Goal: Transaction & Acquisition: Book appointment/travel/reservation

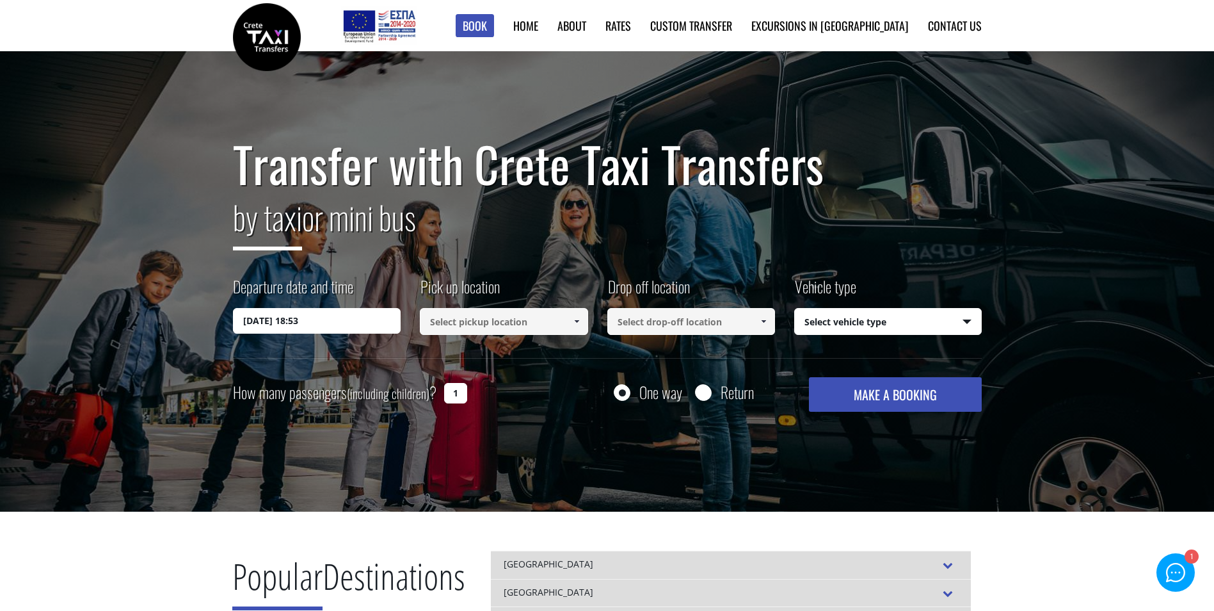
click at [280, 322] on input "[DATE] 18:53" at bounding box center [317, 321] width 168 height 26
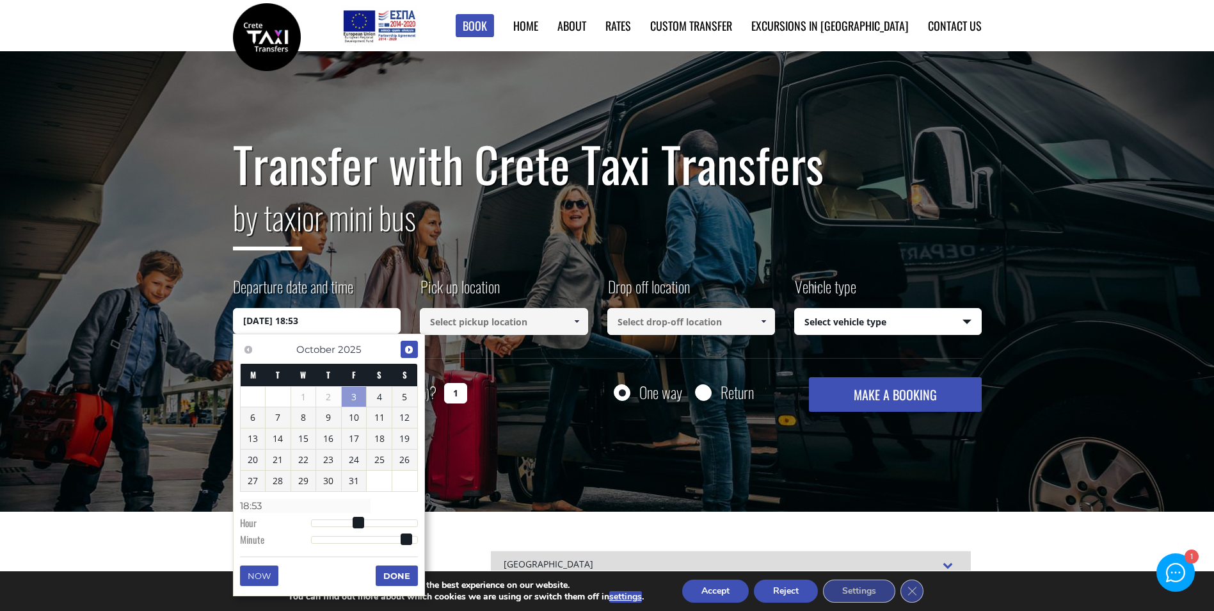
click at [409, 348] on span "Next" at bounding box center [409, 349] width 10 height 10
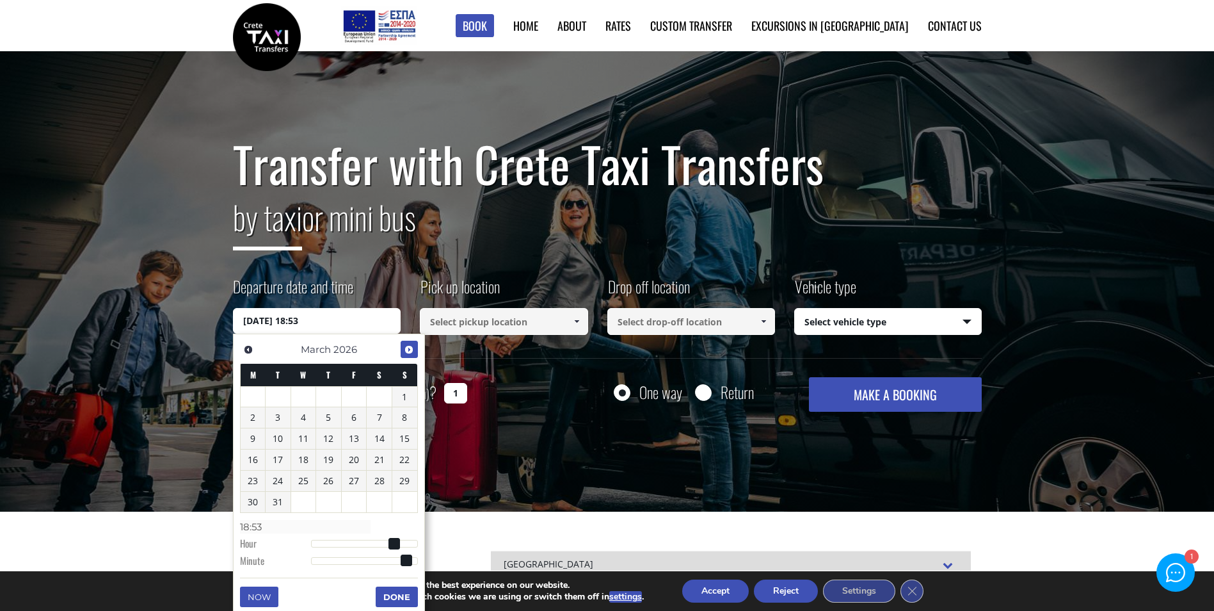
click at [409, 348] on span "Next" at bounding box center [409, 349] width 10 height 10
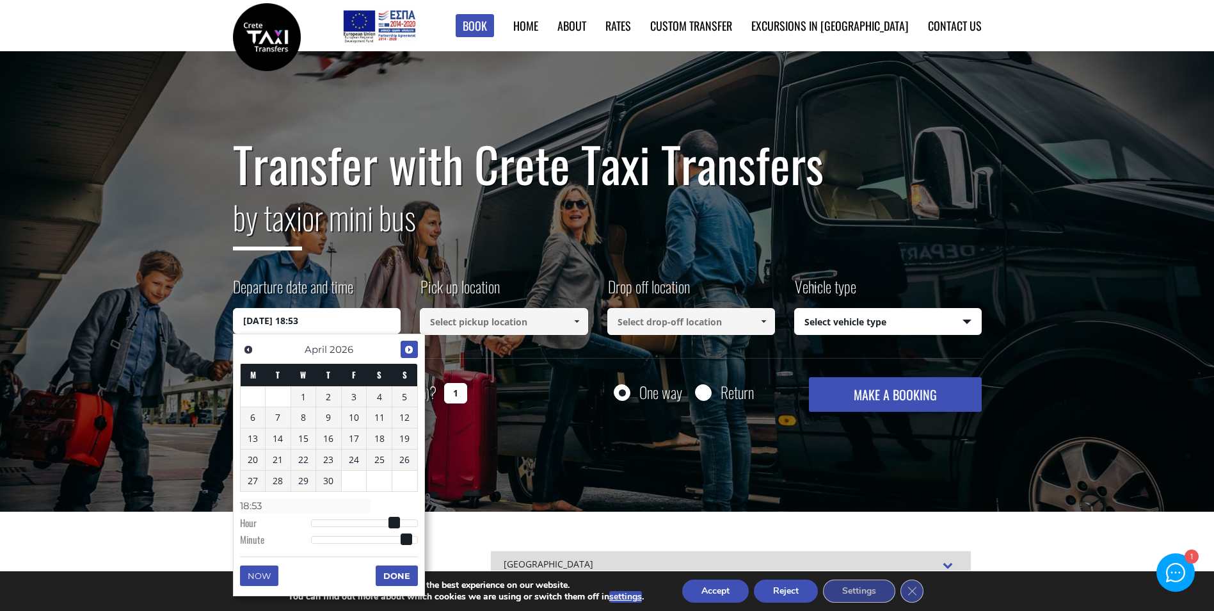
click at [409, 348] on span "Next" at bounding box center [409, 349] width 10 height 10
click at [334, 484] on link "28" at bounding box center [328, 480] width 25 height 20
type input "[DATE] 04:00"
type input "04:00"
click at [328, 520] on div at bounding box center [364, 523] width 107 height 8
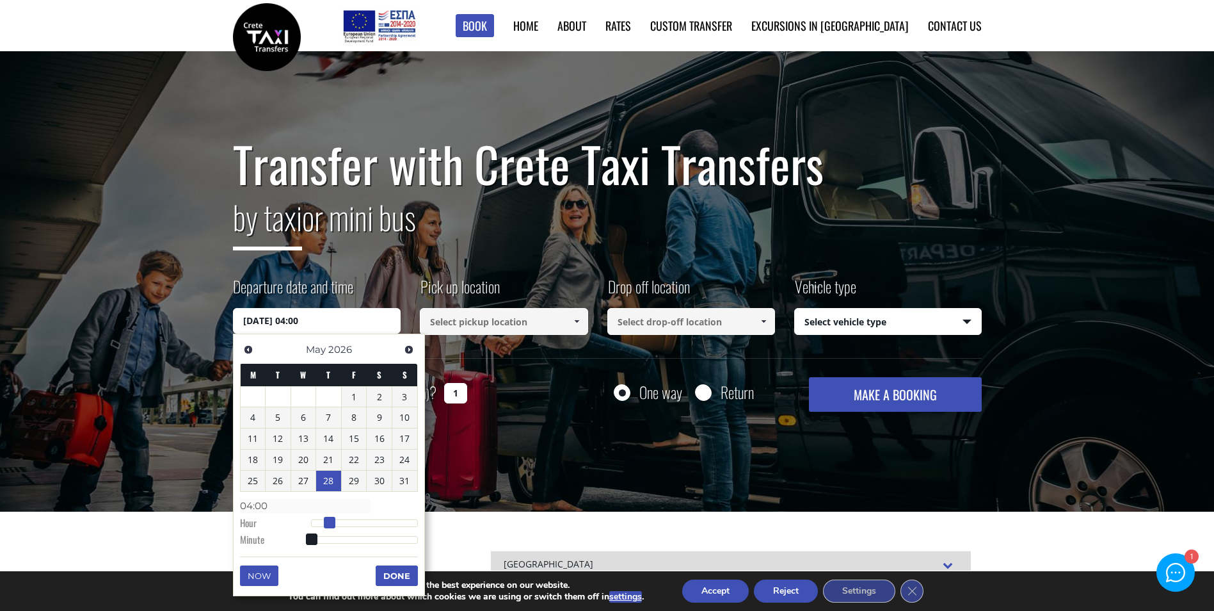
type input "[DATE] 05:00"
type input "05:00"
type input "[DATE] 06:00"
type input "06:00"
type input "[DATE] 07:00"
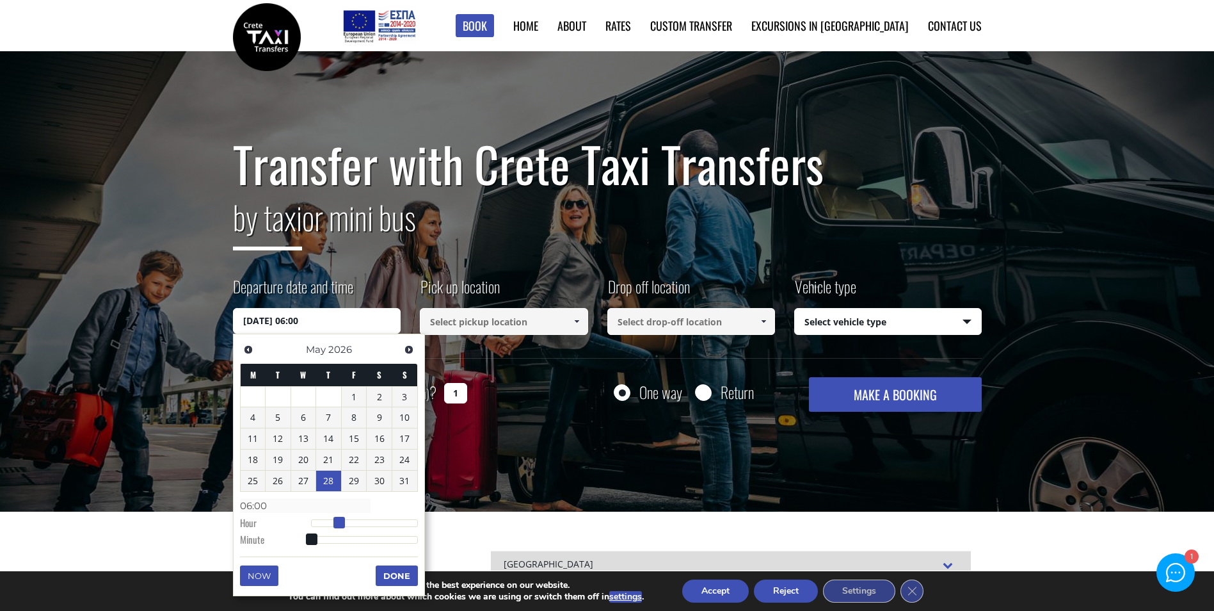
type input "07:00"
type input "[DATE] 08:00"
type input "08:00"
type input "[DATE] 09:00"
type input "09:00"
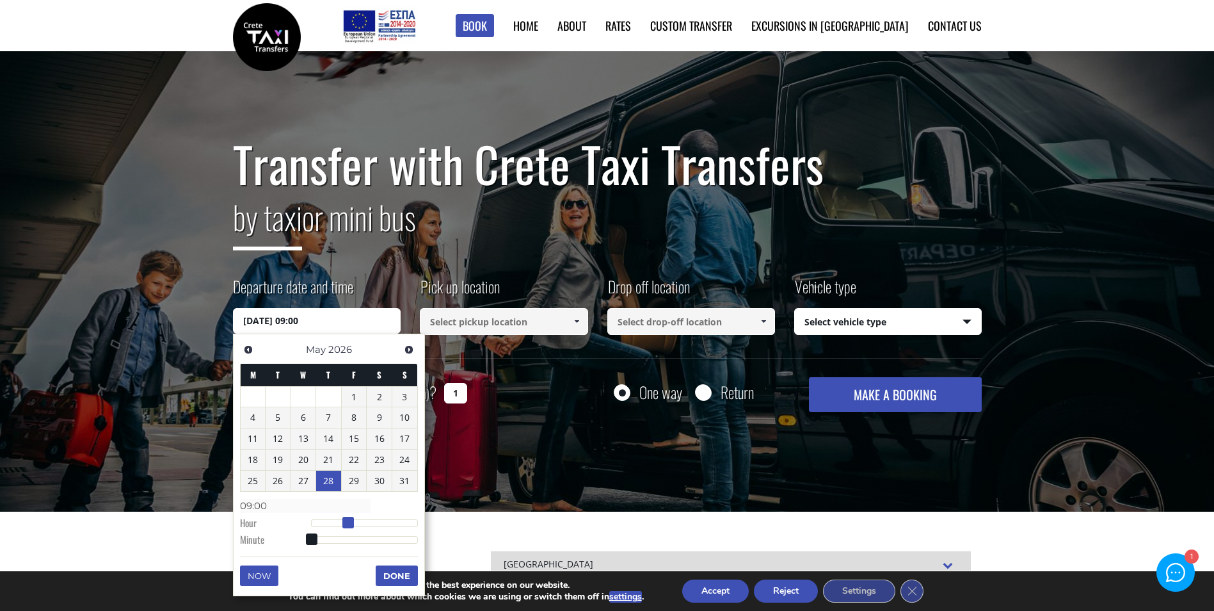
type input "[DATE] 10:00"
type input "10:00"
type input "[DATE] 11:00"
type input "11:00"
type input "[DATE] 12:00"
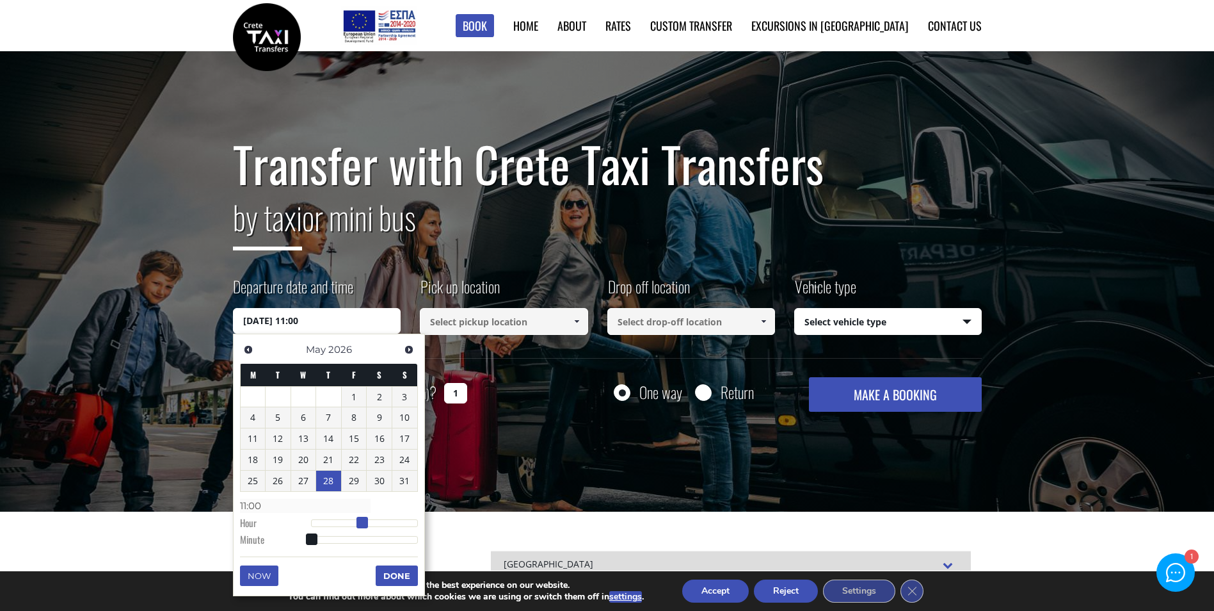
type input "12:00"
type input "[DATE] 13:00"
type input "13:00"
type input "[DATE] 14:00"
type input "14:00"
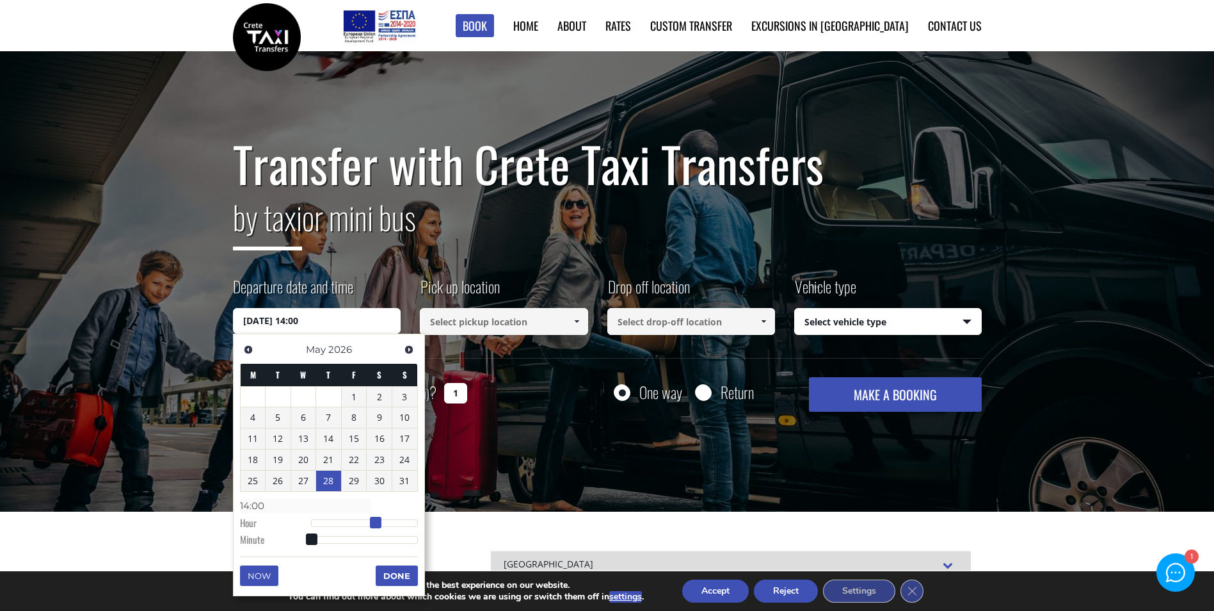
type input "[DATE] 15:00"
type input "15:00"
drag, startPoint x: 328, startPoint y: 520, endPoint x: 377, endPoint y: 515, distance: 48.8
click at [377, 515] on dl "Time 15:00 Hour Minute Second Millisecond Microsecond Time Zone -1200 -1100 -10…" at bounding box center [329, 522] width 178 height 54
click at [388, 568] on button "Done" at bounding box center [397, 575] width 42 height 20
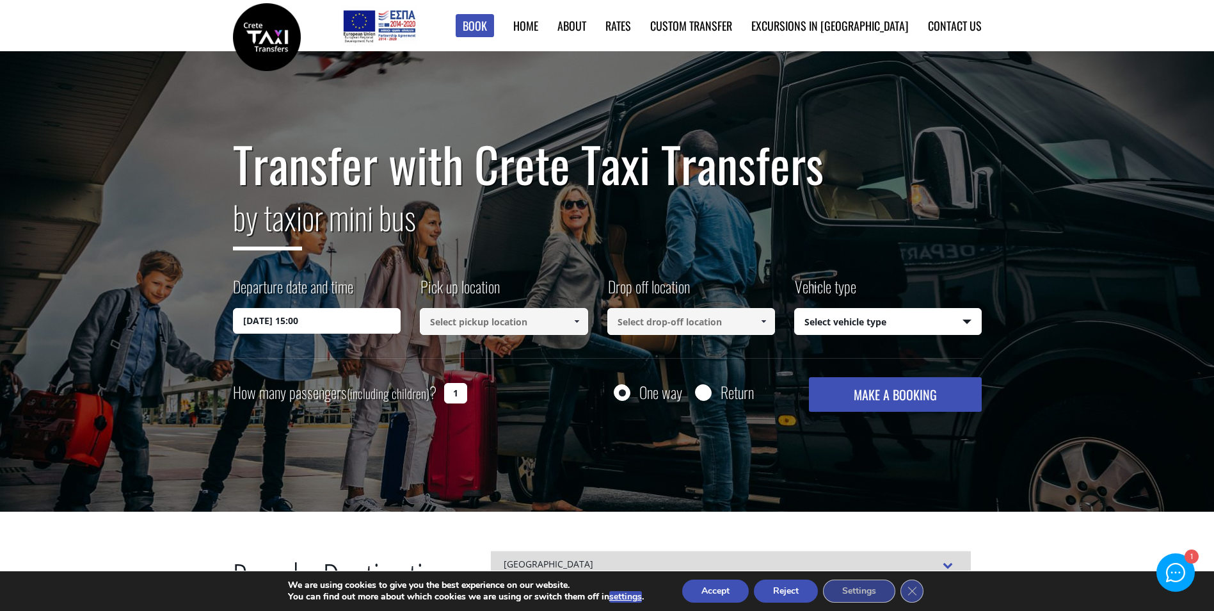
click at [529, 312] on input at bounding box center [504, 321] width 168 height 27
click at [534, 326] on input at bounding box center [504, 321] width 168 height 27
click at [586, 319] on link at bounding box center [576, 321] width 21 height 27
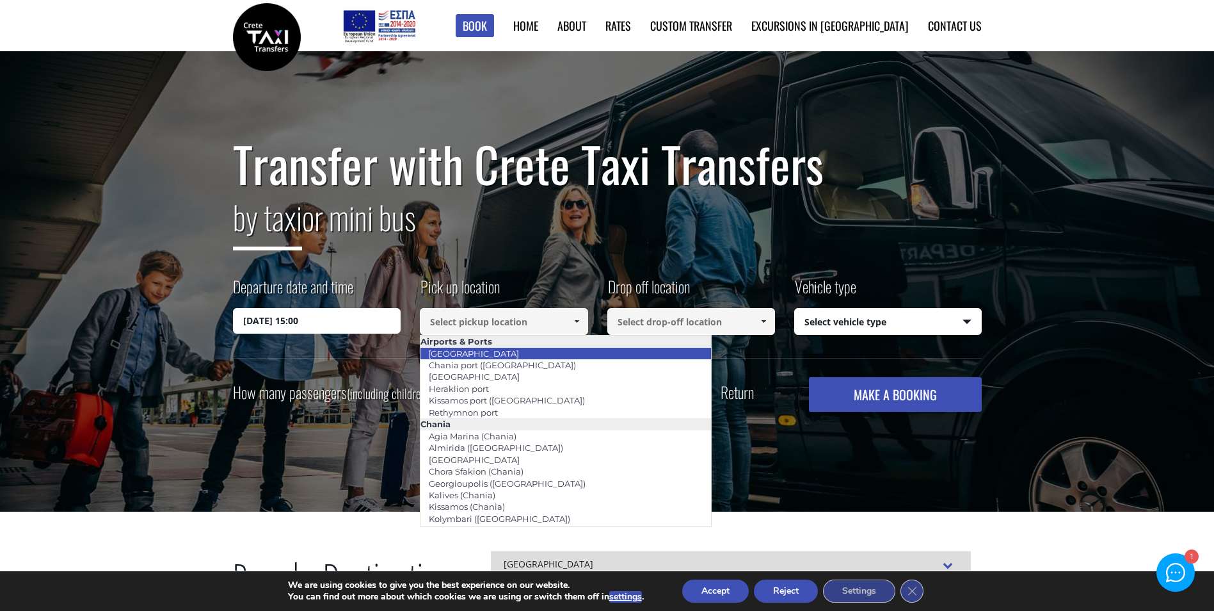
click at [564, 353] on li "[GEOGRAPHIC_DATA]" at bounding box center [565, 353] width 291 height 12
type input "[GEOGRAPHIC_DATA]"
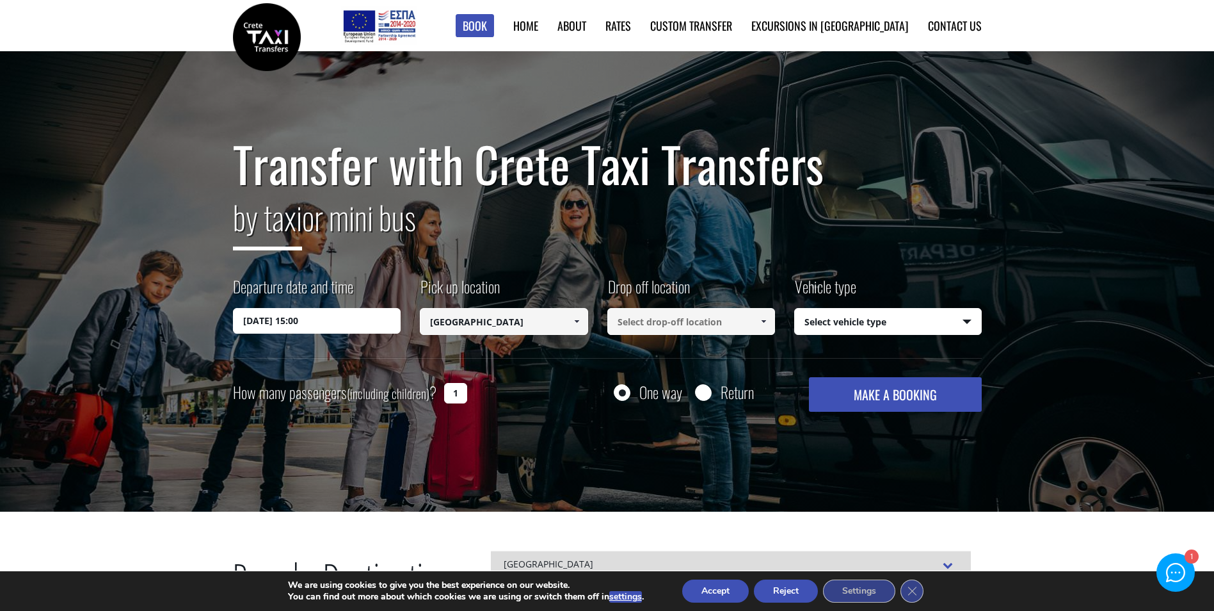
click at [696, 322] on input at bounding box center [691, 321] width 168 height 27
click at [763, 323] on span at bounding box center [763, 321] width 10 height 10
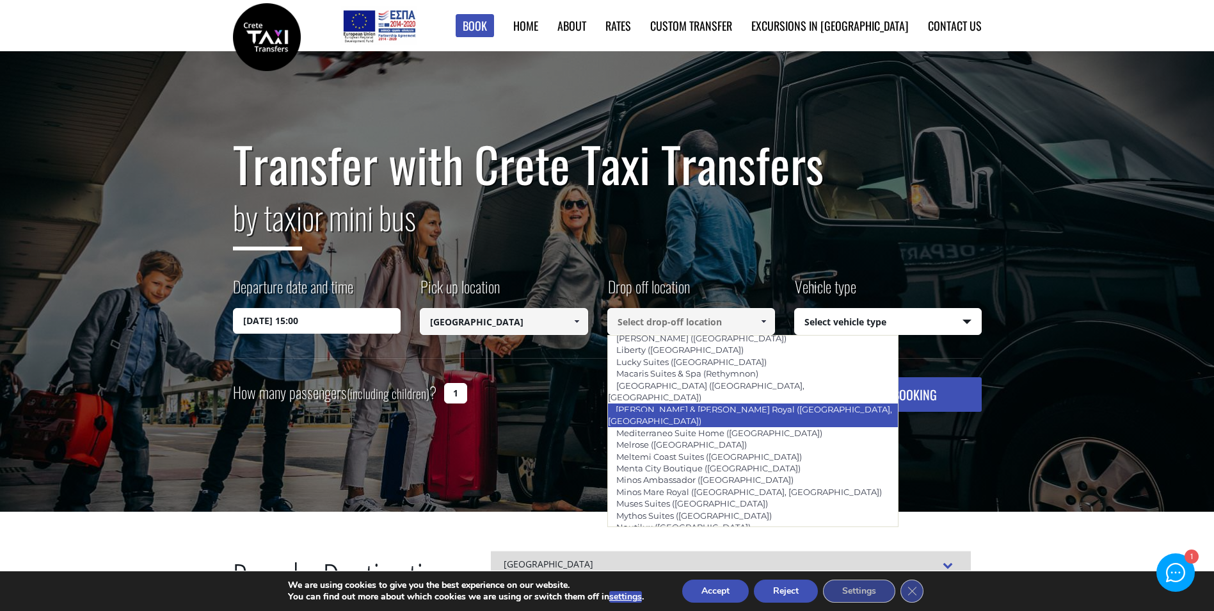
scroll to position [2844, 0]
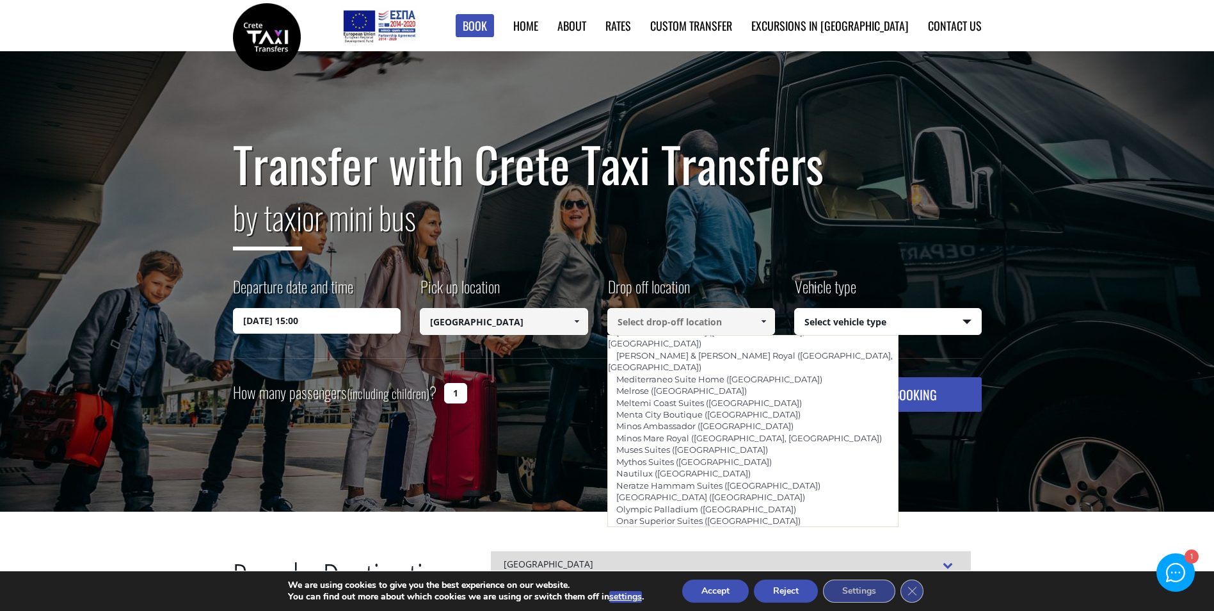
type input "Theartemis ([GEOGRAPHIC_DATA])"
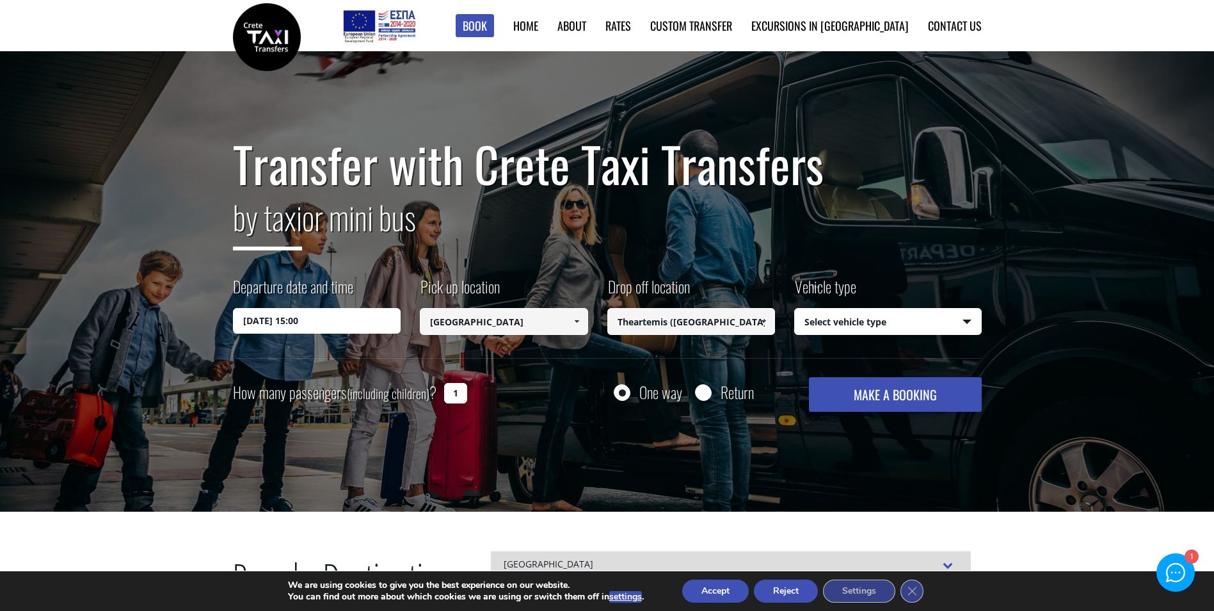
click at [840, 329] on select "Select vehicle type Taxi (4 passengers) Mercedes E Class Mini Van (7 passengers…" at bounding box center [888, 321] width 186 height 27
select select "540"
click at [795, 308] on select "Select vehicle type Taxi (4 passengers) Mercedes E Class Mini Van (7 passengers…" at bounding box center [888, 321] width 186 height 27
click at [709, 397] on input "Return" at bounding box center [703, 393] width 16 height 16
radio input "true"
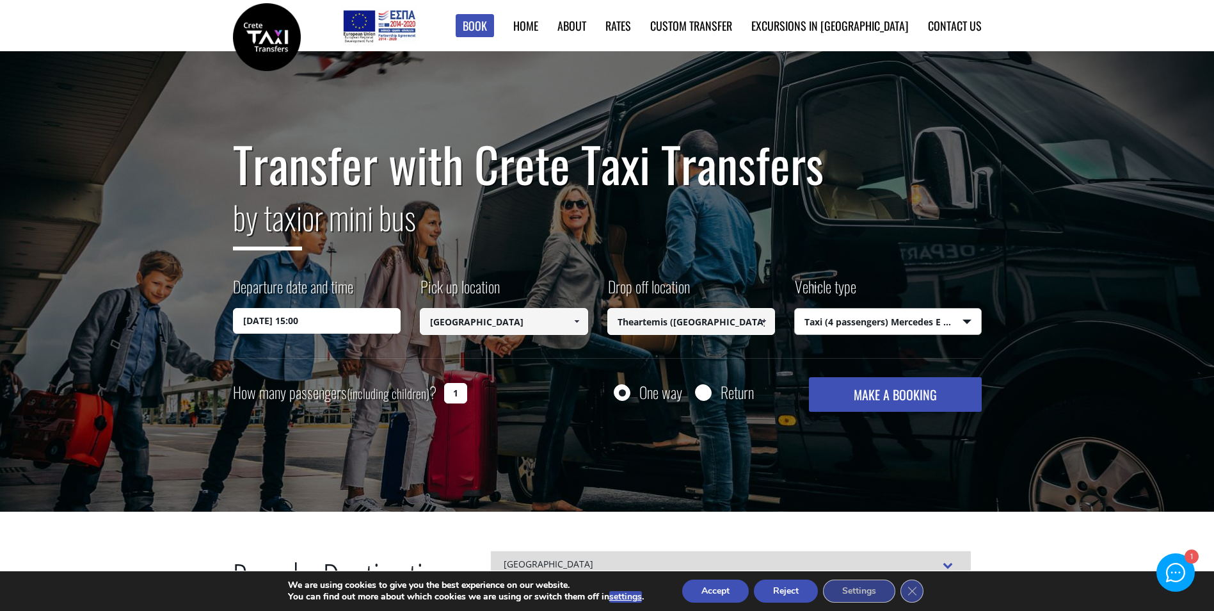
type input "Theartemis ([GEOGRAPHIC_DATA])"
type input "[GEOGRAPHIC_DATA]"
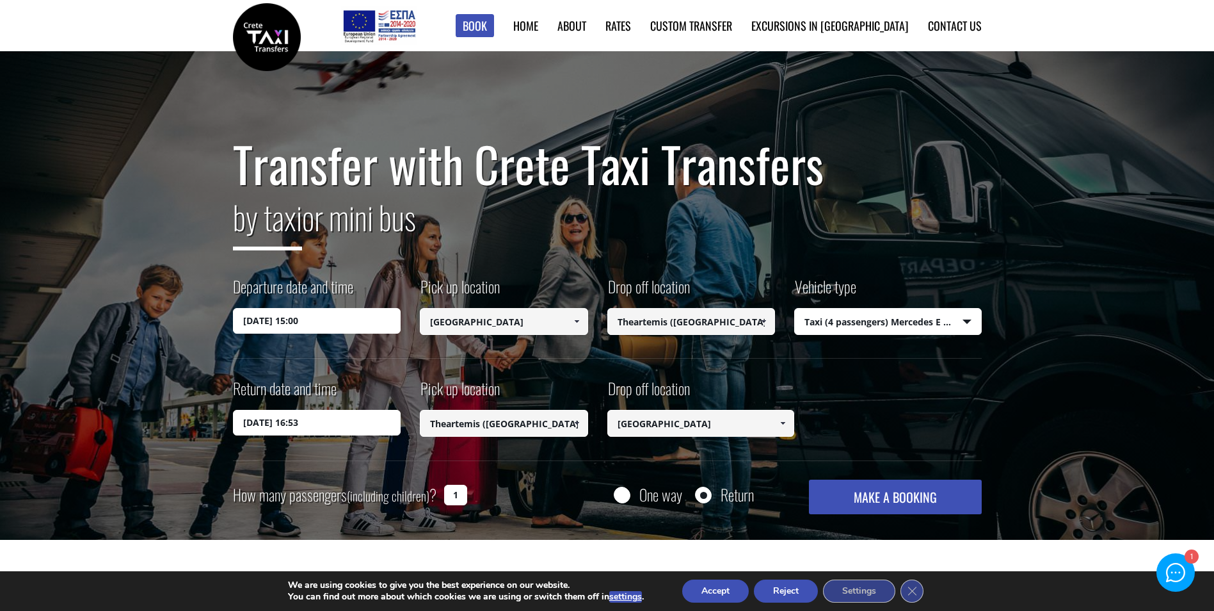
click at [617, 496] on input "One way" at bounding box center [622, 496] width 16 height 16
radio input "true"
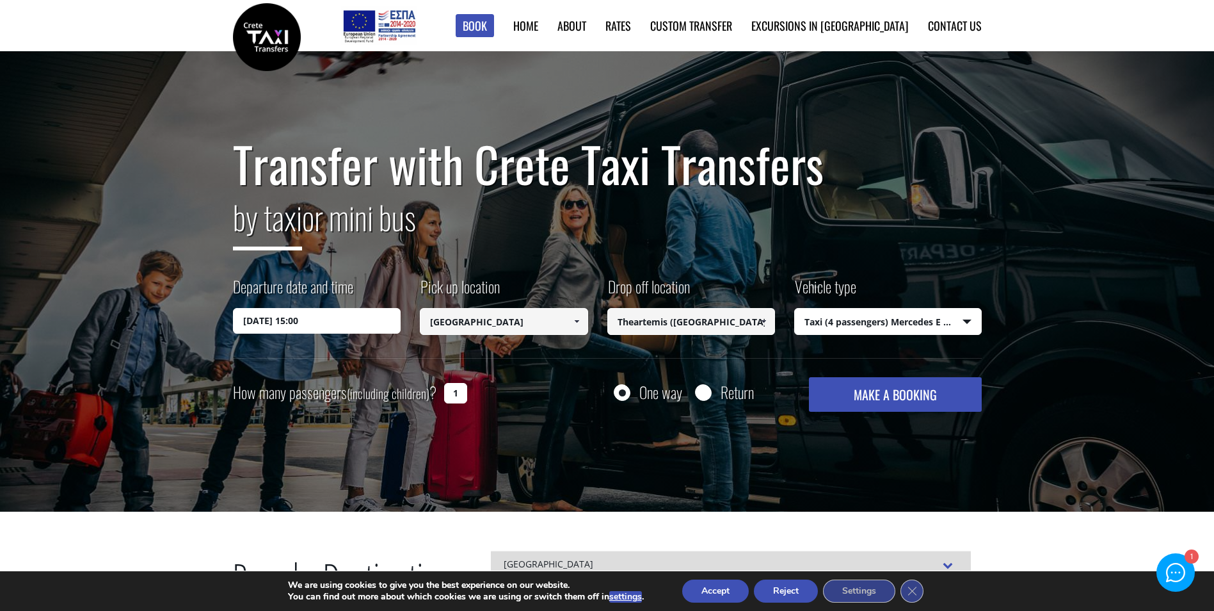
click at [895, 402] on button "MAKE A BOOKING" at bounding box center [895, 394] width 172 height 35
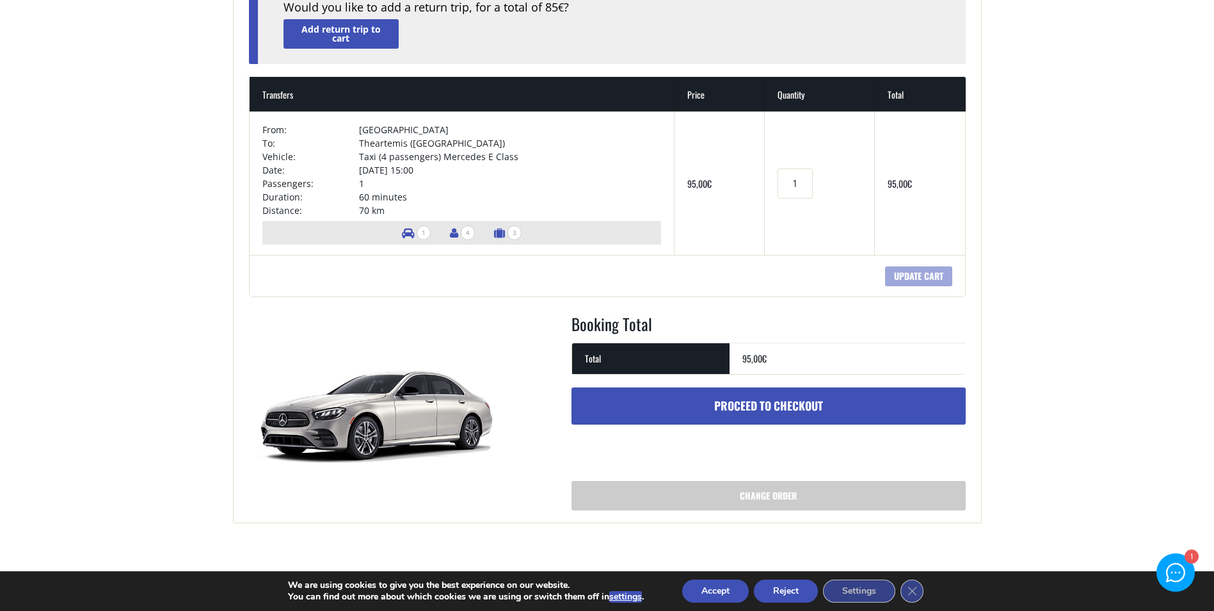
scroll to position [192, 0]
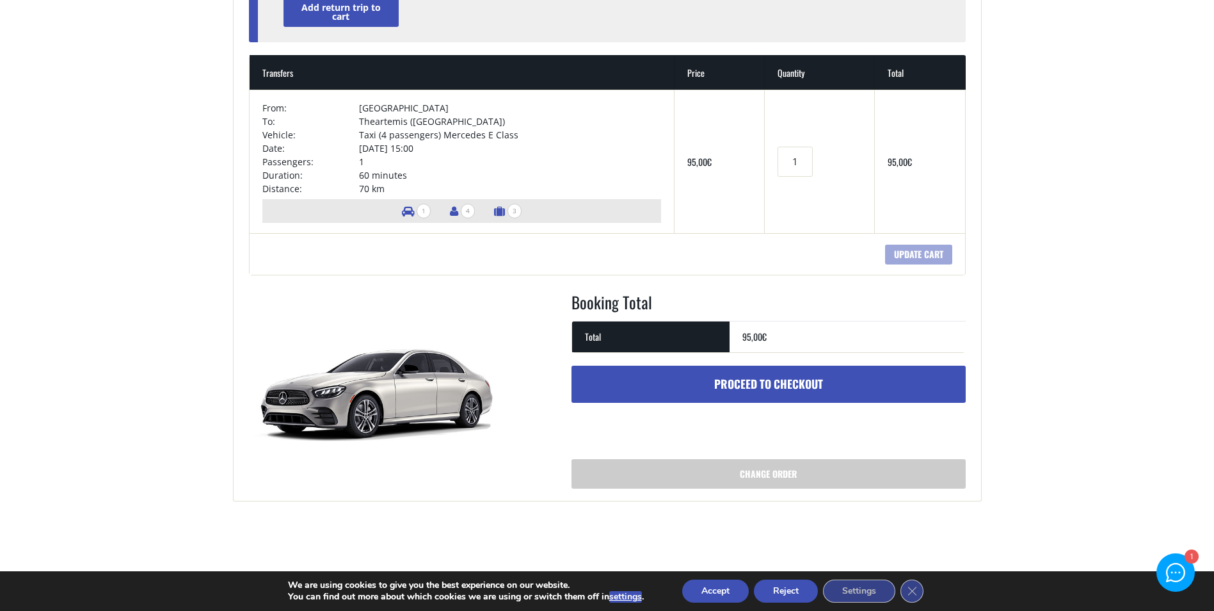
click at [513, 212] on span "3" at bounding box center [514, 211] width 14 height 15
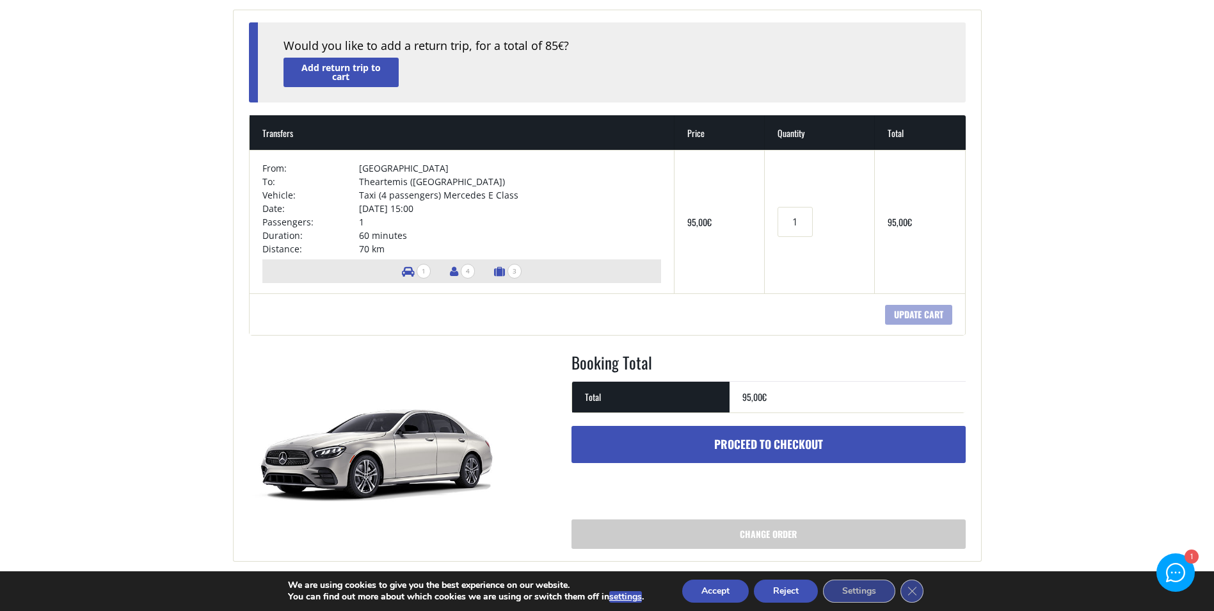
scroll to position [0, 0]
